Goal: Task Accomplishment & Management: Complete application form

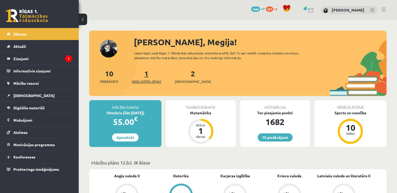
click at [148, 73] on link "1 Neizlasītās ziņas" at bounding box center [146, 76] width 29 height 15
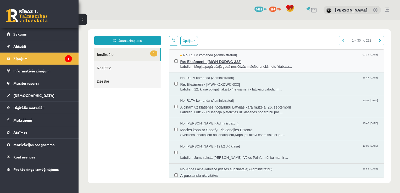
click at [207, 69] on span "Labdien, Megija,pagājušajā gadā noslēdzās mācību priekšmets "dabasz..." at bounding box center [280, 66] width 199 height 5
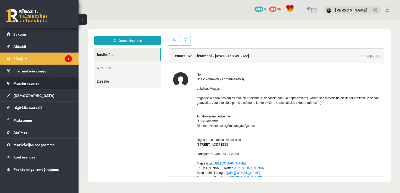
click at [32, 81] on link "Mācību resursi" at bounding box center [39, 83] width 65 height 12
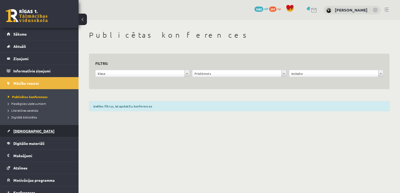
click at [29, 128] on link "[DEMOGRAPHIC_DATA]" at bounding box center [39, 131] width 65 height 12
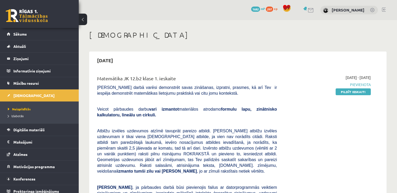
scroll to position [24, 0]
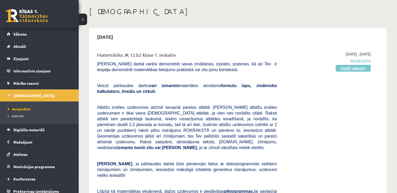
click at [341, 69] on link "Pildīt ieskaiti" at bounding box center [352, 68] width 35 height 7
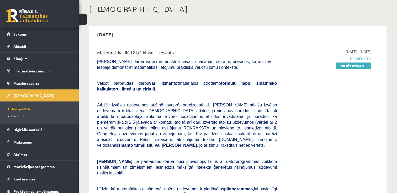
scroll to position [25, 0]
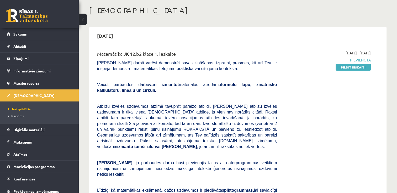
drag, startPoint x: 337, startPoint y: 68, endPoint x: 224, endPoint y: 21, distance: 122.5
click at [337, 68] on link "Pildīt ieskaiti" at bounding box center [352, 67] width 35 height 7
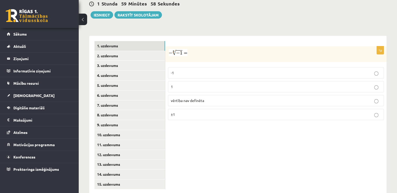
scroll to position [197, 0]
click at [210, 84] on p "1" at bounding box center [276, 87] width 210 height 6
click at [123, 51] on link "2. uzdevums" at bounding box center [129, 56] width 70 height 10
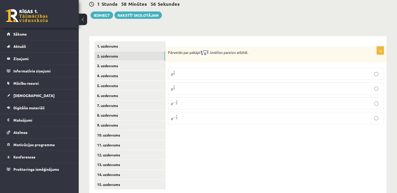
click at [174, 89] on span "3" at bounding box center [173, 90] width 1 height 2
click at [124, 61] on link "3. uzdevums" at bounding box center [129, 66] width 70 height 10
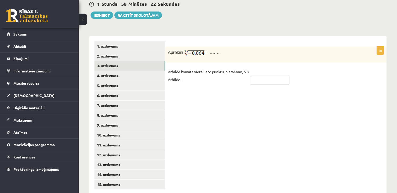
click at [255, 76] on input "text" at bounding box center [269, 80] width 39 height 9
type input "****"
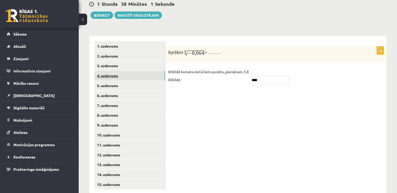
click at [126, 71] on link "4. uzdevums" at bounding box center [129, 76] width 70 height 10
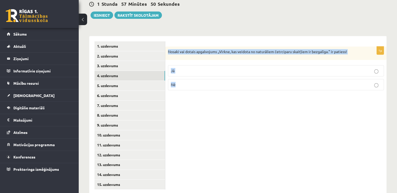
drag, startPoint x: 166, startPoint y: 40, endPoint x: 189, endPoint y: 81, distance: 47.0
click at [189, 81] on div "1p Nosaki vai dotais apgalvojums „Virkne, kas veidota no naturāliem četrciparu …" at bounding box center [275, 71] width 221 height 48
copy div "Nosaki vai dotais apgalvojums „Virkne, kas veidota no naturāliem četrciparu ska…"
click at [209, 79] on label "Nē" at bounding box center [276, 84] width 216 height 11
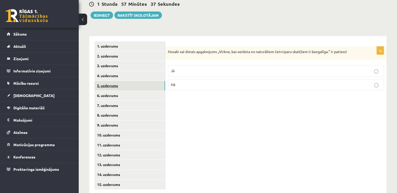
click at [118, 81] on link "5. uzdevums" at bounding box center [129, 86] width 70 height 10
click at [178, 83] on p "Nē" at bounding box center [276, 86] width 210 height 6
drag, startPoint x: 167, startPoint y: 38, endPoint x: 305, endPoint y: 36, distance: 137.9
click at [305, 47] on div "Nosaki vai dotais apgalvojums „Skaitlis 5 ir virknes loceklis.” ir patiess!" at bounding box center [275, 54] width 221 height 14
copy p "Nosaki vai dotais apgalvojums „Skaitlis 5 ir virknes loceklis.” ir patiess!"
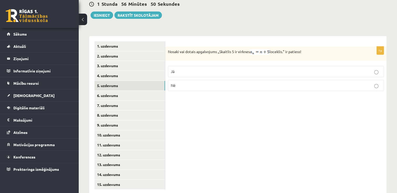
click at [218, 41] on form "1p Nosaki vai dotais apgalvojums „Skaitlis 5 ir virknes loceklis.” ir patiess! …" at bounding box center [275, 68] width 210 height 54
click at [199, 83] on p "Nē" at bounding box center [276, 86] width 210 height 6
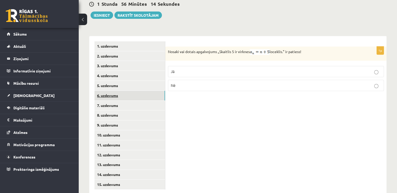
click at [111, 91] on link "6. uzdevums" at bounding box center [129, 96] width 70 height 10
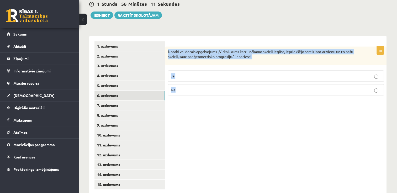
drag, startPoint x: 168, startPoint y: 38, endPoint x: 192, endPoint y: 82, distance: 50.0
click at [192, 82] on div "1p Nosaki vai dotais apgalvojums „Virkni, kuras katru nākamo skaitli iegūst, ie…" at bounding box center [275, 73] width 221 height 53
copy div "Nosaki vai dotais apgalvojums „Virkni, kuras katru nākamo skaitli iegūst, iepri…"
click at [214, 49] on p "Nosaki vai dotais apgalvojums „Virkni, kuras katru nākamo skaitli iegūst, iepri…" at bounding box center [262, 54] width 189 height 10
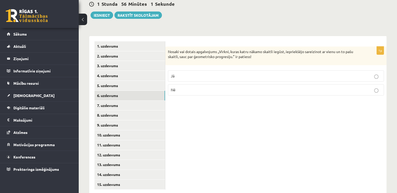
click at [269, 84] on label "Nē" at bounding box center [276, 89] width 216 height 11
click at [192, 70] on label "Jā" at bounding box center [276, 75] width 216 height 11
click at [137, 101] on link "7. uzdevums" at bounding box center [129, 106] width 70 height 10
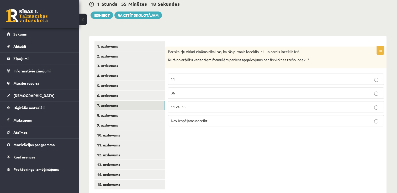
click at [220, 74] on label "11" at bounding box center [276, 79] width 216 height 11
click at [185, 101] on label "11 vai 36" at bounding box center [276, 106] width 216 height 11
click at [200, 74] on label "11" at bounding box center [276, 79] width 216 height 11
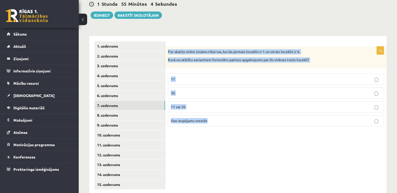
drag, startPoint x: 167, startPoint y: 38, endPoint x: 220, endPoint y: 105, distance: 85.6
click at [220, 105] on div "1p Par skaitļu virkni zināms tikai tas, ka tās pirmais loceklis ir 1 un otrais …" at bounding box center [275, 89] width 221 height 84
copy div "Par skaitļu virkni zināms tikai tas, ka tās pirmais loceklis ir 1 un otrais loc…"
click at [227, 57] on div "1p Par skaitļu virkni zināms tikai tas, ka tās pirmais loceklis ir 1 un otrais …" at bounding box center [275, 89] width 221 height 84
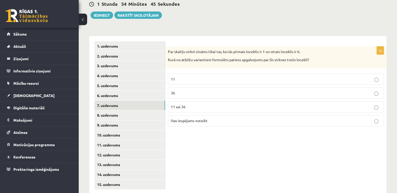
click at [214, 118] on p "Nav iespējams noteikt" at bounding box center [276, 121] width 210 height 6
click at [129, 111] on link "8. uzdevums" at bounding box center [129, 116] width 70 height 10
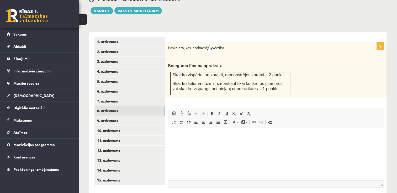
scroll to position [201, 0]
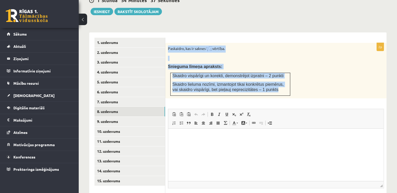
drag, startPoint x: 166, startPoint y: 36, endPoint x: 272, endPoint y: 79, distance: 114.1
click at [272, 79] on div "Paskaidro, kas ir saknes vērtība. Snieguma līmeņa apraksts: Skaidro vispārīgi u…" at bounding box center [275, 71] width 221 height 56
copy div "Paskaidro, kas ir saknes vērtība. Snieguma līmeņa apraksts: Skaidro vispārīgi u…"
click at [262, 74] on span "Skaidro vispārīgi un korekti, demonstrējot izpratni – 2 punkti" at bounding box center [227, 76] width 111 height 4
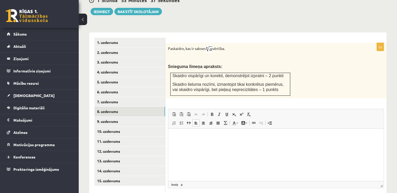
click at [203, 140] on html at bounding box center [275, 137] width 215 height 16
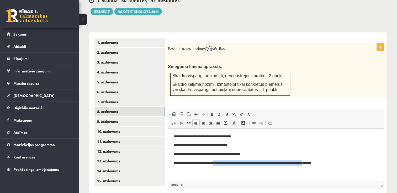
drag, startPoint x: 221, startPoint y: 164, endPoint x: 325, endPoint y: 165, distance: 104.1
click at [325, 165] on p "**********" at bounding box center [275, 163] width 205 height 6
click at [245, 171] on html "**********" at bounding box center [275, 150] width 215 height 42
click at [223, 163] on strong "**********" at bounding box center [258, 162] width 88 height 3
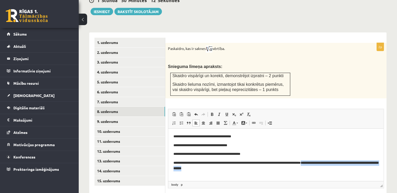
drag, startPoint x: 314, startPoint y: 162, endPoint x: 318, endPoint y: 169, distance: 8.3
click at [318, 169] on p "**********" at bounding box center [275, 165] width 205 height 11
click at [223, 161] on p "**********" at bounding box center [275, 163] width 205 height 6
click at [174, 132] on html "**********" at bounding box center [275, 150] width 215 height 42
click at [174, 144] on p "**********" at bounding box center [275, 146] width 205 height 6
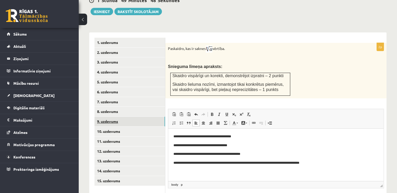
click at [108, 117] on link "9. uzdevums" at bounding box center [129, 122] width 70 height 10
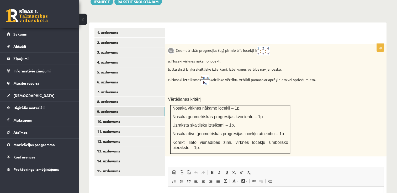
scroll to position [210, 0]
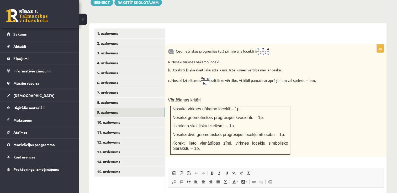
drag, startPoint x: 171, startPoint y: 57, endPoint x: 292, endPoint y: 55, distance: 120.6
click at [292, 55] on div "Ģeometriskās progresijas (b n ) pirmie trīs locekļi ir a. Nosaki virknes nākamo…" at bounding box center [275, 101] width 221 height 113
copy p "Uzraksti b 17 kā skaitlisku izteiksmi. Izteiksmes vērtība nav jānosaka."
click at [204, 68] on p "b. Uzraksti b 17 kā skaitlisku izteiksmi. Izteiksmes vērtība nav jānosaka." at bounding box center [262, 70] width 189 height 5
click at [212, 68] on p "b. Uzraksti b 17 kā skaitlisku izteiksmi. Izteiksmes vērtība nav jānosaka." at bounding box center [262, 70] width 189 height 5
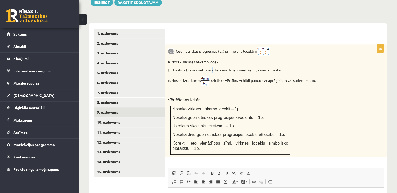
click at [212, 68] on p "b. Uzraksti b 17 kā skaitlisku izteiksmi. Izteiksmes vērtība nav jānosaka." at bounding box center [262, 70] width 189 height 5
copy div "b. Uzraksti b 17 kā skaitlisku izteiksmi. Izteiksmes vērtība nav jānosaka."
click at [189, 59] on p "a. Nosaki virknes nākamo locekli." at bounding box center [262, 61] width 189 height 5
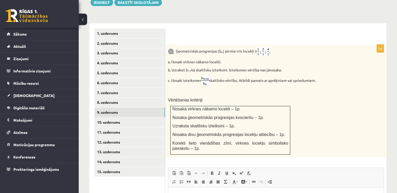
click at [188, 76] on p "c. Nosaki izteiksmes skaitlisko vērtību. Atbildi pamato ar aprēķiniem vai sprie…" at bounding box center [262, 81] width 189 height 10
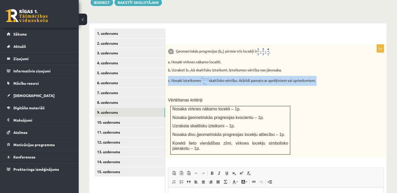
click at [188, 76] on p "c. Nosaki izteiksmes skaitlisko vērtību. Atbildi pamato ar aprēķiniem vai sprie…" at bounding box center [262, 81] width 189 height 10
copy div "c. Nosaki izteiksmes skaitlisko vērtību. Atbildi pamato ar aprēķiniem vai sprie…"
click at [210, 61] on div "Ģeometriskās progresijas (b n ) pirmie trīs locekļi ir a. Nosaki virknes nākamo…" at bounding box center [275, 101] width 221 height 113
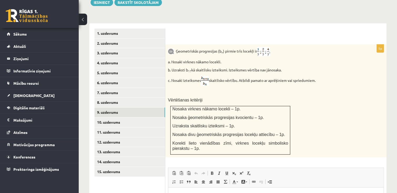
scroll to position [251, 0]
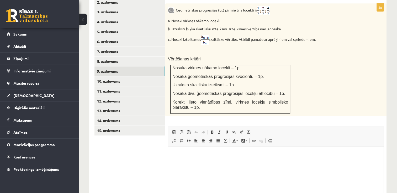
click at [180, 162] on html at bounding box center [275, 155] width 215 height 16
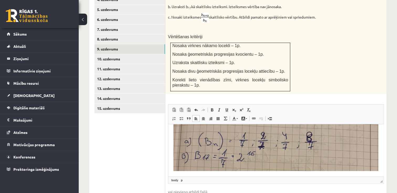
scroll to position [274, 0]
click at [224, 173] on html at bounding box center [275, 143] width 215 height 70
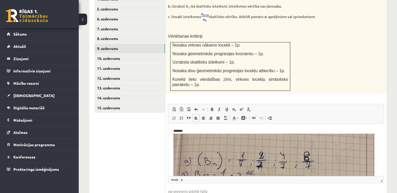
scroll to position [34, 0]
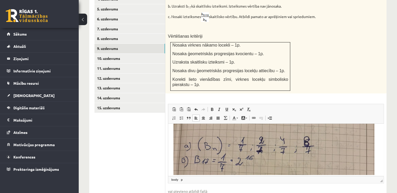
click at [209, 176] on span "◢ Elements path body p" at bounding box center [275, 179] width 215 height 7
click at [207, 175] on html "*******" at bounding box center [275, 133] width 215 height 86
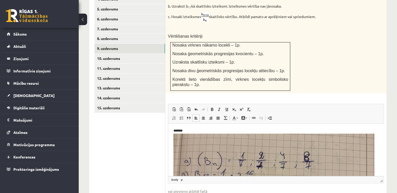
scroll to position [0, 0]
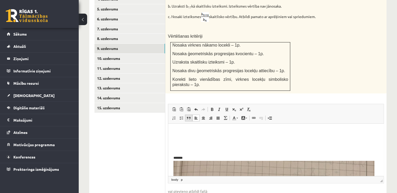
click at [185, 115] on link "Block Quote" at bounding box center [188, 118] width 7 height 7
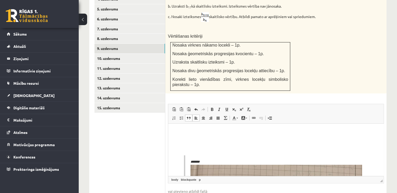
click at [187, 115] on link "Block Quote" at bounding box center [188, 118] width 7 height 7
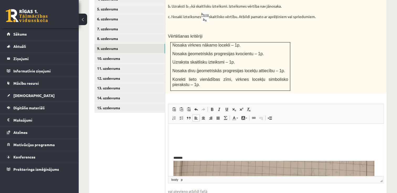
click at [180, 134] on p "Rich Text Editor, wiswyg-editor-user-answer-47433866154280" at bounding box center [275, 132] width 205 height 6
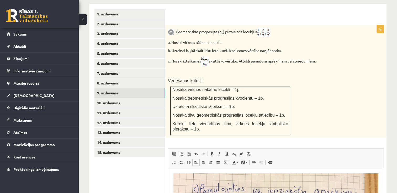
scroll to position [227, 0]
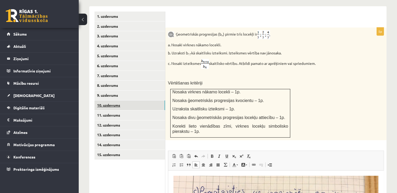
click at [135, 101] on link "10. uzdevums" at bounding box center [129, 106] width 70 height 10
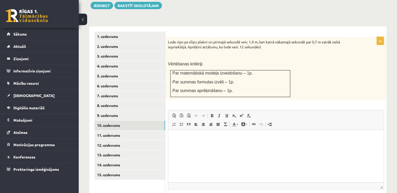
scroll to position [206, 0]
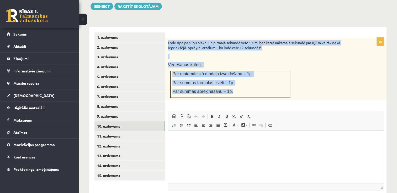
drag, startPoint x: 167, startPoint y: 29, endPoint x: 229, endPoint y: 78, distance: 79.7
click at [229, 78] on div "Lode ripo pa slīpu plakni un pirmajā sekundē veic 1,4 m, bet katrā nākamajā sek…" at bounding box center [275, 69] width 221 height 63
copy div "Lode ripo pa slīpu plakni un pirmajā sekundē veic 1,4 m, bet katrā nākamajā sek…"
click at [244, 80] on p "Par summas formulas izvēli – 1p." at bounding box center [230, 83] width 116 height 6
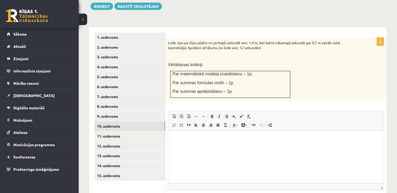
click at [234, 147] on html at bounding box center [275, 139] width 215 height 16
click at [239, 140] on p "Rich Text Editor, wiswyg-editor-user-answer-47433776106200" at bounding box center [275, 139] width 205 height 6
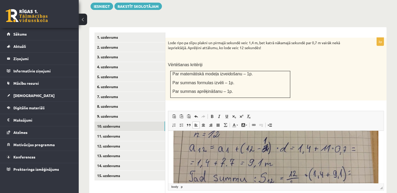
scroll to position [133, 0]
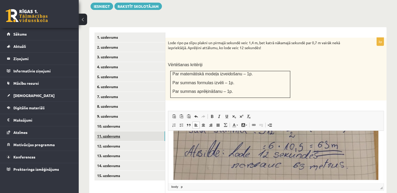
click at [128, 132] on link "11. uzdevums" at bounding box center [129, 137] width 70 height 10
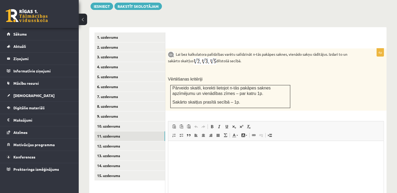
scroll to position [0, 0]
click at [178, 51] on p "Lai bez kalkulatora palīdzības varētu salīdzināt n-tās pakāpes saknes, vienādo …" at bounding box center [262, 58] width 189 height 14
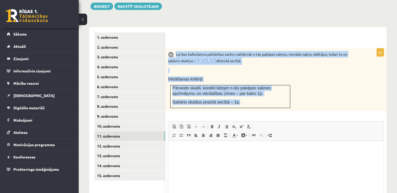
drag, startPoint x: 176, startPoint y: 42, endPoint x: 243, endPoint y: 91, distance: 82.9
click at [243, 91] on div "Lai bez kalkulatora palīdzības varētu salīdzināt n-tās pakāpes saknes, vienādo …" at bounding box center [275, 79] width 221 height 62
copy div "Lai bez kalkulatora palīdzības varētu salīdzināt n-tās pakāpes saknes, vienādo …"
click at [225, 51] on p "Lai bez kalkulatora palīdzības varētu salīdzināt n-tās pakāpes saknes, vienādo …" at bounding box center [262, 58] width 189 height 14
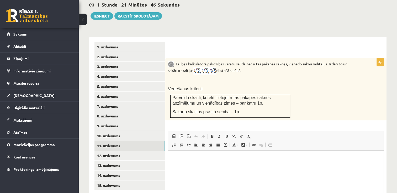
scroll to position [209, 0]
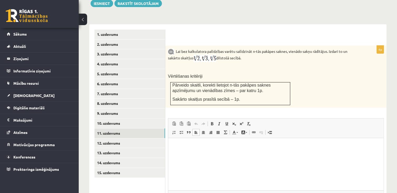
click at [256, 147] on p "Rich Text Editor, wiswyg-editor-user-answer-47433888793580" at bounding box center [275, 147] width 205 height 6
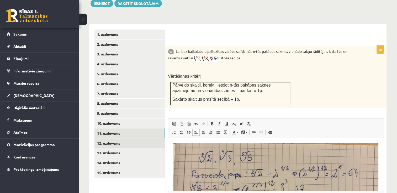
click at [110, 139] on link "12. uzdevums" at bounding box center [129, 144] width 70 height 10
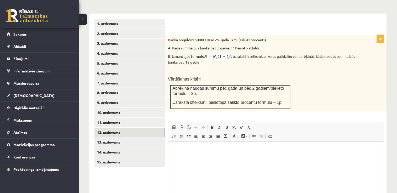
scroll to position [216, 0]
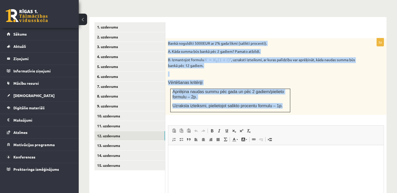
drag, startPoint x: 168, startPoint y: 30, endPoint x: 275, endPoint y: 94, distance: 124.8
click at [275, 94] on div "Bankā noguldīti 5000EUR ar 2% gada likmi (salikti procenti). A. Kāda summa būs …" at bounding box center [275, 76] width 221 height 77
click at [257, 57] on div "Bankā noguldīti 5000EUR ar 2% gada likmi (salikti procenti). A. Kāda summa būs …" at bounding box center [275, 76] width 221 height 77
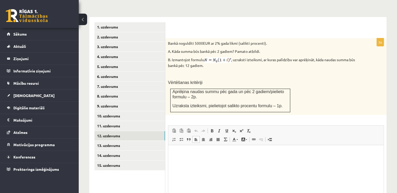
click at [185, 145] on html at bounding box center [275, 153] width 215 height 16
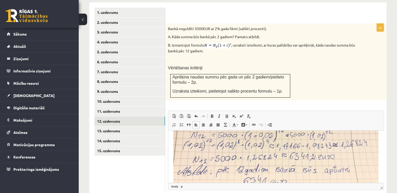
scroll to position [100, 0]
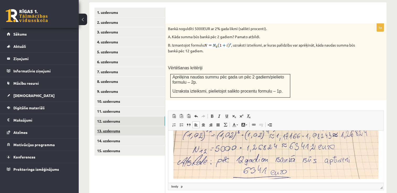
click at [127, 126] on link "13. uzdevums" at bounding box center [129, 131] width 70 height 10
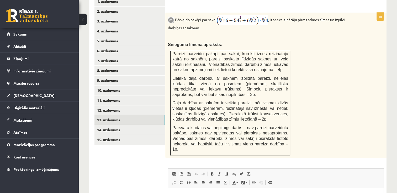
scroll to position [242, 0]
click at [110, 125] on link "14. uzdevums" at bounding box center [129, 130] width 70 height 10
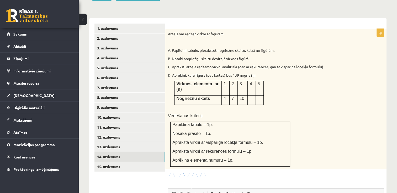
scroll to position [215, 0]
click at [179, 173] on img at bounding box center [187, 176] width 39 height 6
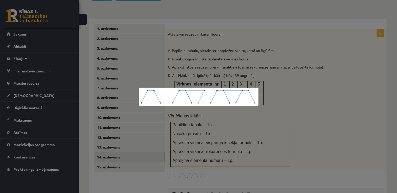
click at [178, 162] on div at bounding box center [198, 96] width 397 height 193
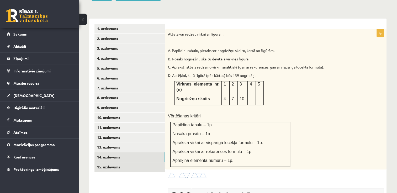
click at [121, 162] on link "15. uzdevums" at bounding box center [129, 167] width 70 height 10
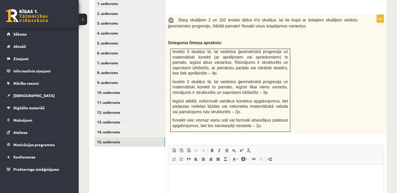
scroll to position [223, 0]
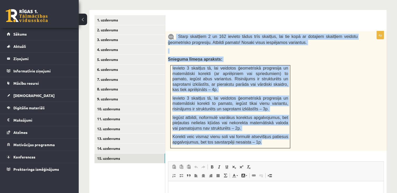
drag, startPoint x: 175, startPoint y: 24, endPoint x: 280, endPoint y: 134, distance: 152.2
click at [280, 134] on div "Starp skaitļiem 2 un 162 ievieto tādus trīs skaitļus, lai tie kopā ar dotajiem …" at bounding box center [275, 91] width 221 height 120
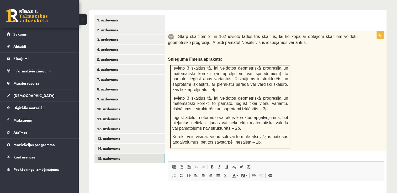
click at [249, 147] on div "4p Starp skaitļiem 2 un 162 ievieto tādus trīs skaitļus, lai tie kopā ar dotaji…" at bounding box center [275, 151] width 221 height 240
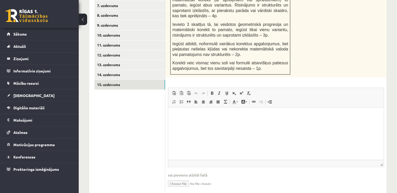
scroll to position [304, 0]
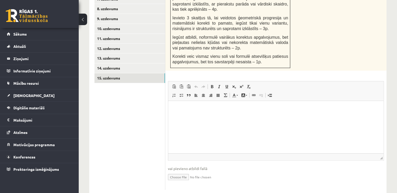
click at [202, 117] on html at bounding box center [275, 109] width 215 height 16
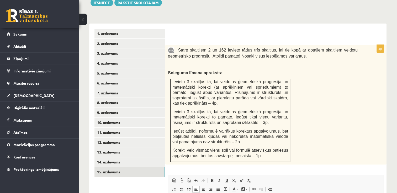
scroll to position [209, 0]
click at [113, 158] on link "14. uzdevums" at bounding box center [129, 163] width 70 height 10
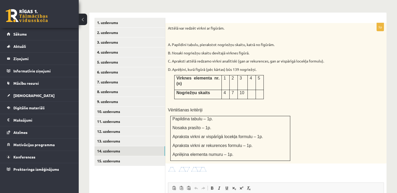
scroll to position [222, 0]
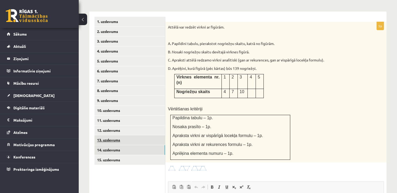
click at [100, 135] on link "13. uzdevums" at bounding box center [129, 140] width 70 height 10
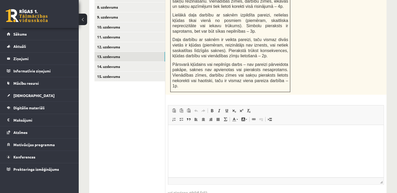
scroll to position [305, 0]
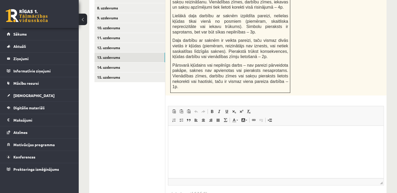
click at [266, 142] on html at bounding box center [275, 134] width 215 height 16
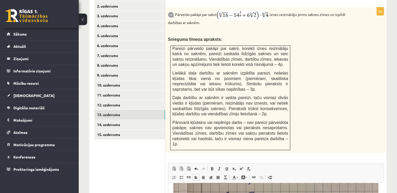
scroll to position [243, 0]
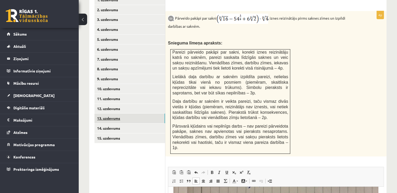
click at [141, 114] on link "13. uzdevums" at bounding box center [129, 119] width 70 height 10
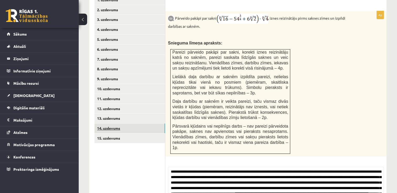
click at [138, 124] on link "14. uzdevums" at bounding box center [129, 129] width 70 height 10
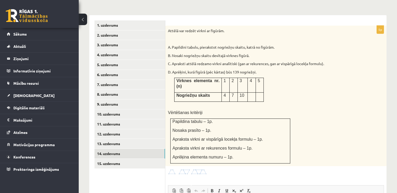
scroll to position [217, 0]
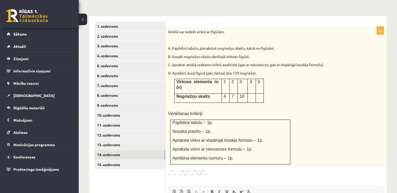
click at [191, 170] on img at bounding box center [187, 173] width 39 height 6
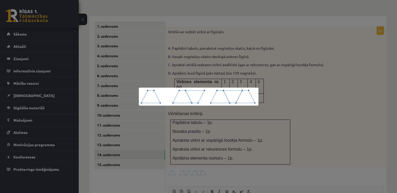
click at [195, 59] on div at bounding box center [198, 96] width 397 height 193
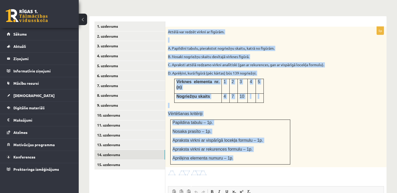
drag, startPoint x: 168, startPoint y: 19, endPoint x: 289, endPoint y: 142, distance: 172.9
click at [289, 142] on div "Attēlā var redzēt virkni ar figūrām. A. Papildini tabulu, pierakstot nogriežņu …" at bounding box center [275, 97] width 221 height 141
drag, startPoint x: 289, startPoint y: 142, endPoint x: 220, endPoint y: 63, distance: 104.9
click at [220, 71] on p "D. Aprēķini, kurā figūrā (pēc kārtas) būs 139 nogriežņi." at bounding box center [262, 73] width 189 height 5
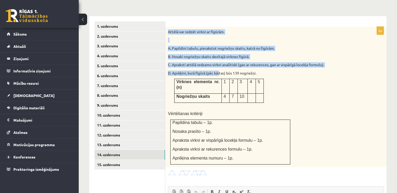
click at [220, 71] on p "D. Aprēķini, kurā figūrā (pēc kārtas) būs 139 nogriežņi." at bounding box center [262, 73] width 189 height 5
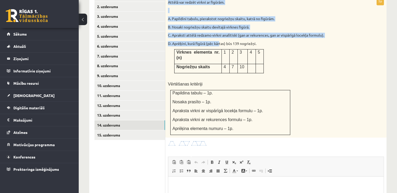
scroll to position [257, 0]
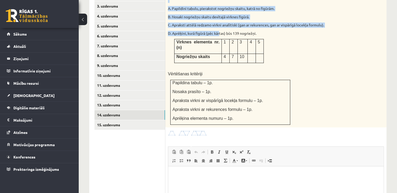
click at [197, 131] on img at bounding box center [187, 134] width 39 height 6
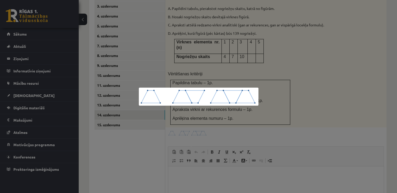
drag, startPoint x: 198, startPoint y: 109, endPoint x: 175, endPoint y: 109, distance: 23.3
click at [175, 109] on div at bounding box center [198, 96] width 397 height 193
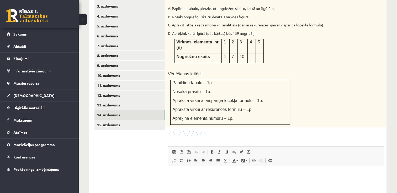
click at [185, 139] on span at bounding box center [187, 143] width 8 height 8
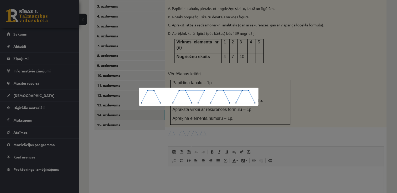
click at [204, 79] on div at bounding box center [198, 96] width 397 height 193
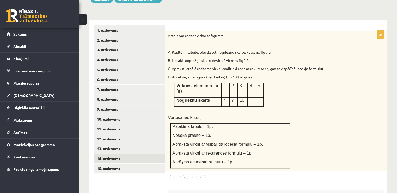
scroll to position [214, 0]
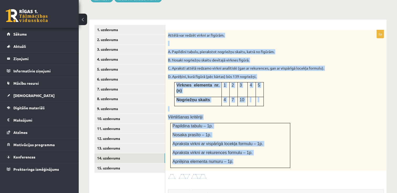
drag, startPoint x: 167, startPoint y: 23, endPoint x: 272, endPoint y: 141, distance: 158.2
click at [272, 141] on div "Attēlā var redzēt virkni ar figūrām. A. Papildini tabulu, pierakstot nogriežņu …" at bounding box center [275, 100] width 221 height 141
click at [234, 103] on div "Attēlā var redzēt virkni ar figūrām. A. Papildini tabulu, pierakstot nogriežņu …" at bounding box center [275, 100] width 221 height 141
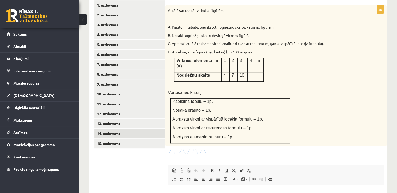
scroll to position [294, 0]
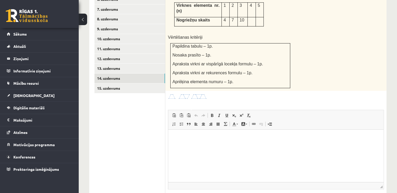
drag, startPoint x: 370, startPoint y: 273, endPoint x: 202, endPoint y: 161, distance: 202.0
click at [202, 146] on html at bounding box center [275, 138] width 215 height 16
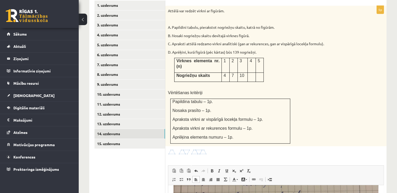
scroll to position [237, 0]
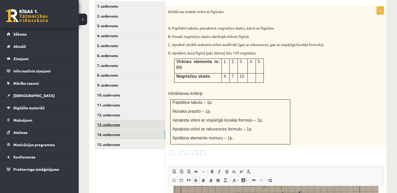
click at [123, 120] on link "13. uzdevums" at bounding box center [129, 125] width 70 height 10
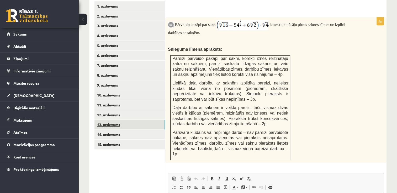
scroll to position [0, 0]
click at [144, 110] on link "12. uzdevums" at bounding box center [129, 115] width 70 height 10
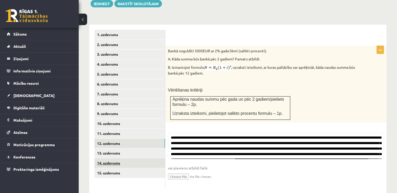
scroll to position [237, 0]
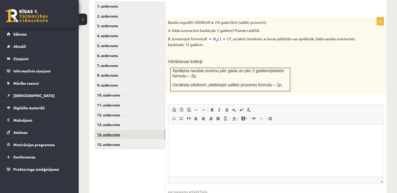
click at [132, 130] on link "14. uzdevums" at bounding box center [129, 135] width 70 height 10
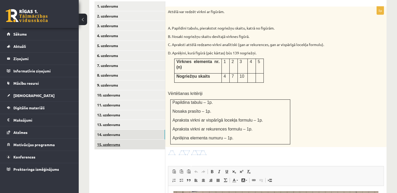
scroll to position [0, 0]
click at [127, 140] on link "15. uzdevums" at bounding box center [129, 145] width 70 height 10
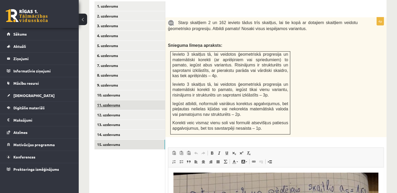
click at [125, 100] on link "11. uzdevums" at bounding box center [129, 105] width 70 height 10
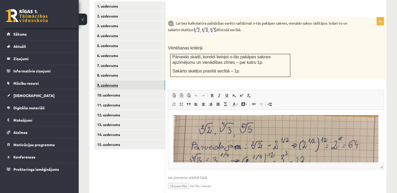
click at [128, 80] on link "9. uzdevums" at bounding box center [129, 85] width 70 height 10
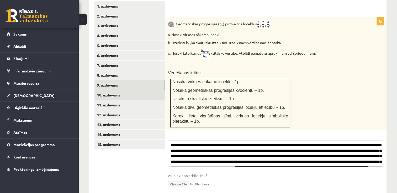
click at [127, 90] on link "10. uzdevums" at bounding box center [129, 95] width 70 height 10
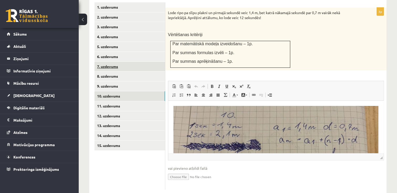
click at [123, 62] on link "7. uzdevums" at bounding box center [129, 67] width 70 height 10
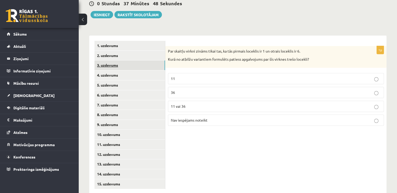
click at [124, 61] on link "3. uzdevums" at bounding box center [129, 66] width 70 height 10
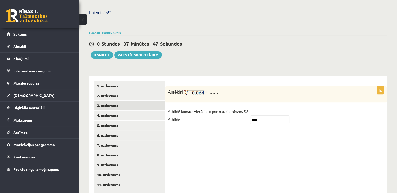
scroll to position [154, 0]
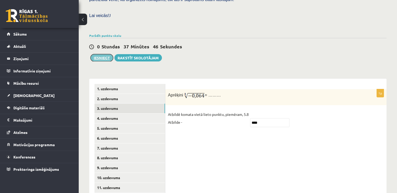
click at [102, 54] on button "Iesniegt" at bounding box center [101, 57] width 23 height 7
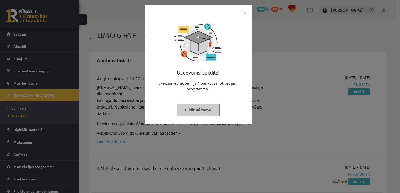
click at [194, 107] on button "Pildīt nākamo" at bounding box center [198, 110] width 43 height 12
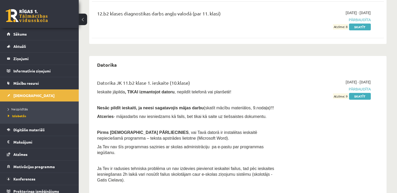
scroll to position [155, 0]
click at [211, 113] on p "Atceries - mājasdarbs nav iesniedzams kā fails, bet tikai kā saite uz tiešsaist…" at bounding box center [187, 116] width 180 height 6
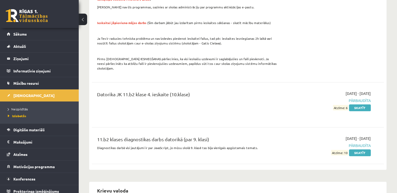
scroll to position [487, 0]
click at [28, 159] on link "Atzīmes" at bounding box center [39, 155] width 65 height 12
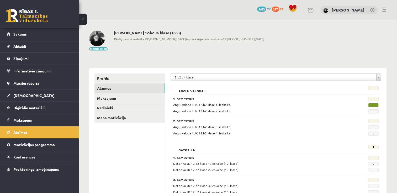
click at [202, 82] on div "**********" at bounding box center [275, 79] width 210 height 10
click at [114, 79] on link "Profils" at bounding box center [129, 79] width 70 height 10
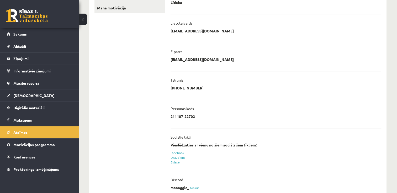
scroll to position [125, 0]
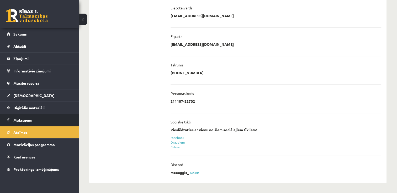
click at [29, 120] on legend "Maksājumi 0" at bounding box center [42, 120] width 59 height 12
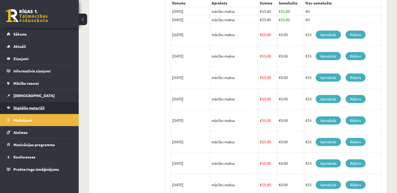
click at [44, 109] on span "Digitālie materiāli" at bounding box center [28, 108] width 31 height 5
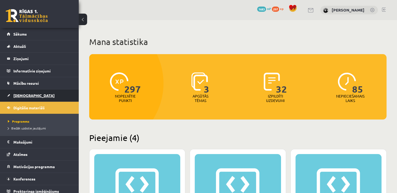
click at [42, 92] on link "[DEMOGRAPHIC_DATA]" at bounding box center [39, 96] width 65 height 12
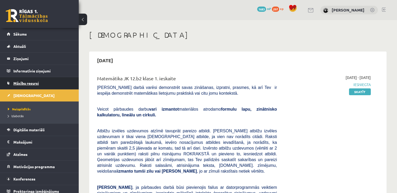
click at [45, 82] on link "Mācību resursi" at bounding box center [39, 83] width 65 height 12
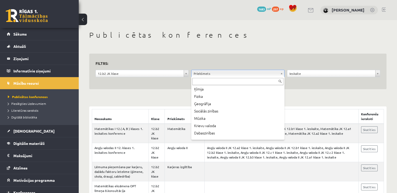
scroll to position [65, 0]
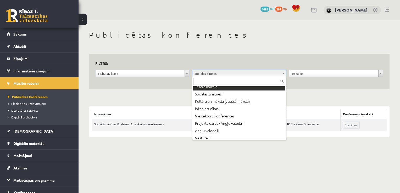
scroll to position [147, 0]
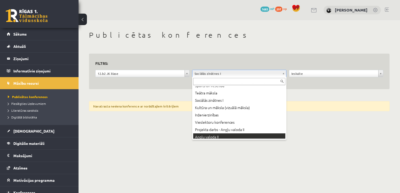
scroll to position [146, 0]
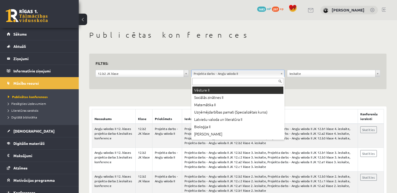
scroll to position [191, 0]
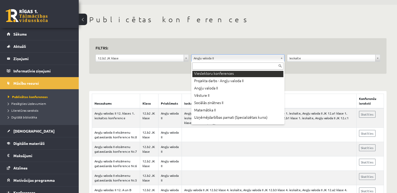
scroll to position [178, 0]
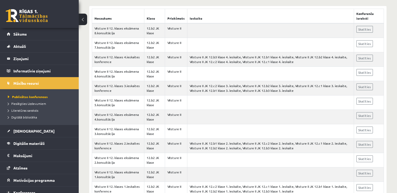
scroll to position [119, 0]
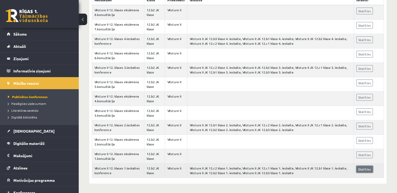
click at [359, 166] on link "Skatīties" at bounding box center [364, 169] width 17 height 7
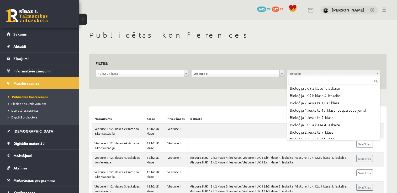
scroll to position [532, 0]
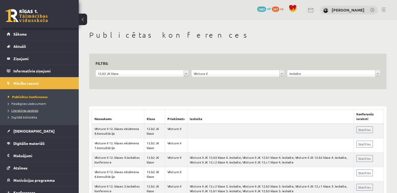
click at [29, 111] on span "Literatūras saraksts" at bounding box center [23, 111] width 30 height 4
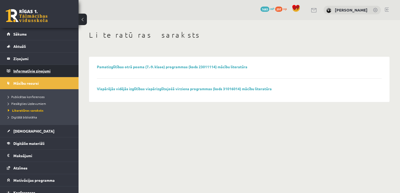
click at [36, 75] on legend "Informatīvie ziņojumi 0" at bounding box center [42, 71] width 59 height 12
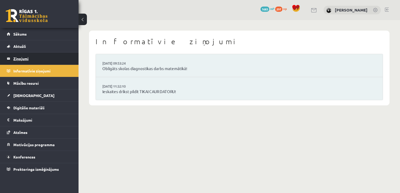
click at [47, 60] on legend "Ziņojumi 0" at bounding box center [42, 59] width 59 height 12
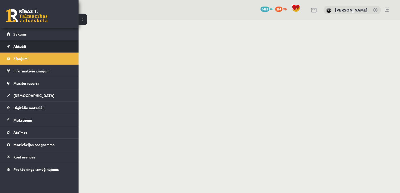
click at [59, 48] on link "Aktuāli" at bounding box center [39, 46] width 65 height 12
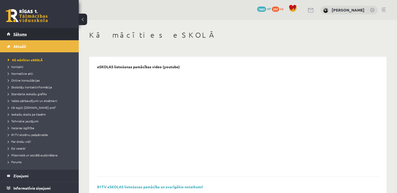
click at [61, 39] on link "Sākums" at bounding box center [39, 34] width 65 height 12
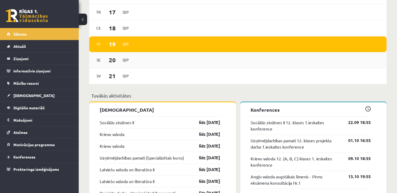
scroll to position [333, 0]
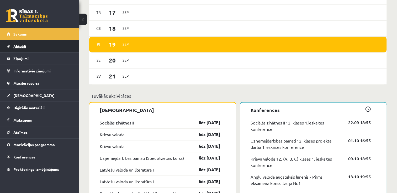
click at [33, 44] on link "Aktuāli" at bounding box center [39, 46] width 65 height 12
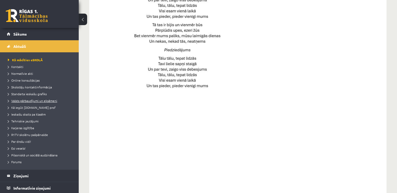
click at [30, 100] on span "Valsts pārbaudījumi un eksāmeni" at bounding box center [32, 101] width 49 height 4
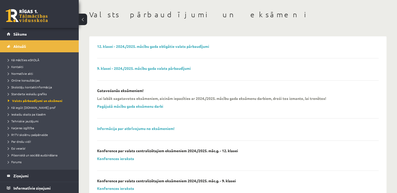
scroll to position [20, 0]
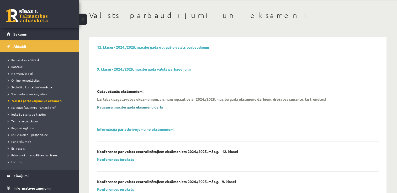
click at [129, 106] on link "Pagājušā mācību gada eksāmenu darbi" at bounding box center [130, 107] width 66 height 5
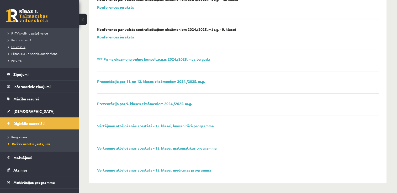
scroll to position [121, 0]
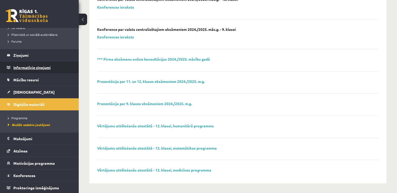
click at [52, 64] on legend "Informatīvie ziņojumi 0" at bounding box center [42, 68] width 59 height 12
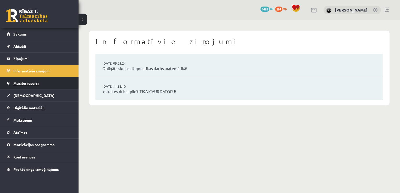
click at [51, 79] on link "Mācību resursi" at bounding box center [39, 83] width 65 height 12
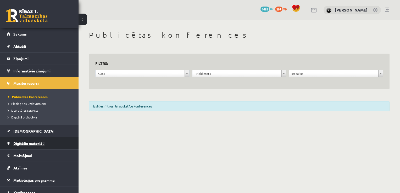
scroll to position [17, 0]
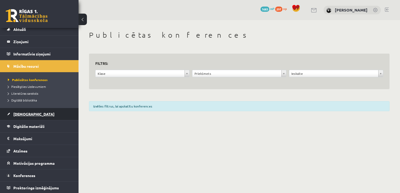
click at [31, 112] on link "[DEMOGRAPHIC_DATA]" at bounding box center [39, 114] width 65 height 12
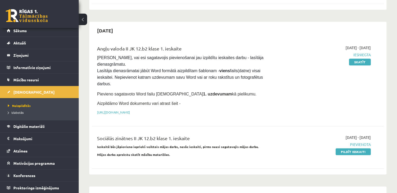
scroll to position [274, 0]
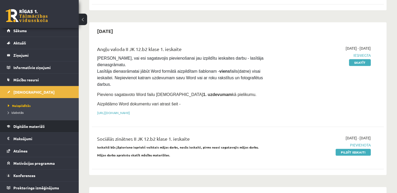
click at [68, 122] on li "Digitālie materiāli Programma Biežāk uzdotie jautājumi" at bounding box center [39, 126] width 79 height 13
click at [47, 129] on link "Digitālie materiāli" at bounding box center [39, 127] width 65 height 12
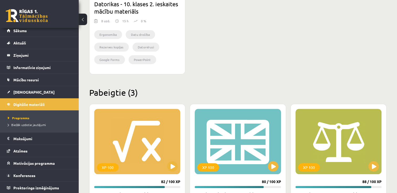
scroll to position [485, 0]
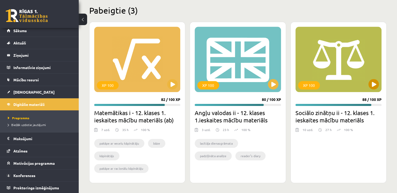
click at [367, 82] on div "XP 100" at bounding box center [338, 60] width 86 height 66
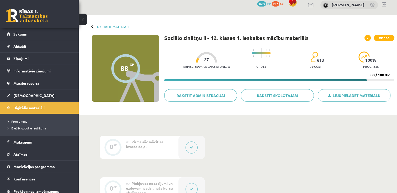
scroll to position [7, 0]
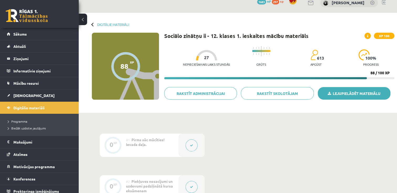
click at [345, 90] on link "Lejupielādēt materiālu" at bounding box center [353, 93] width 73 height 13
